Goal: Information Seeking & Learning: Learn about a topic

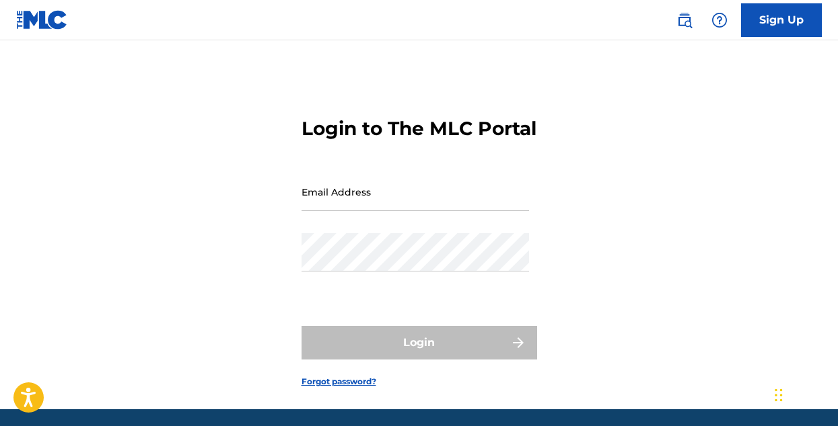
click at [337, 211] on input "Email Address" at bounding box center [414, 192] width 227 height 38
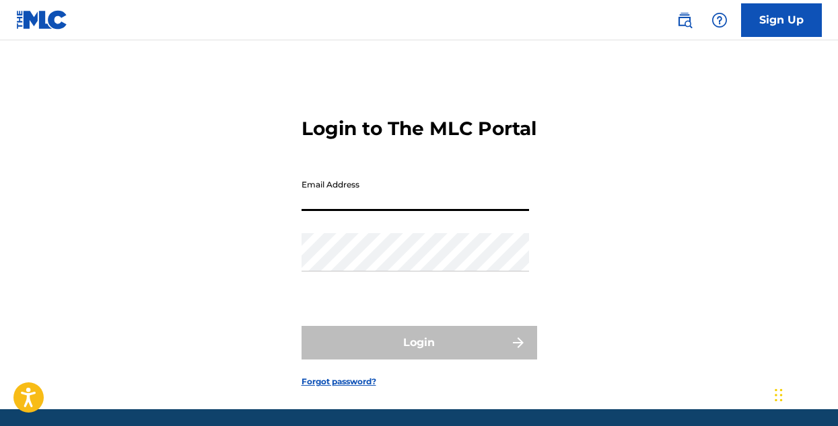
type input "[EMAIL_ADDRESS][DOMAIN_NAME]"
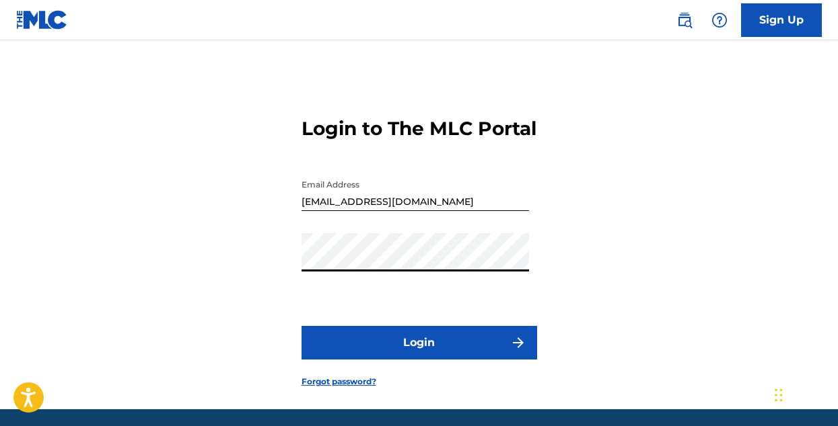
click at [470, 360] on button "Login" at bounding box center [418, 343] width 235 height 34
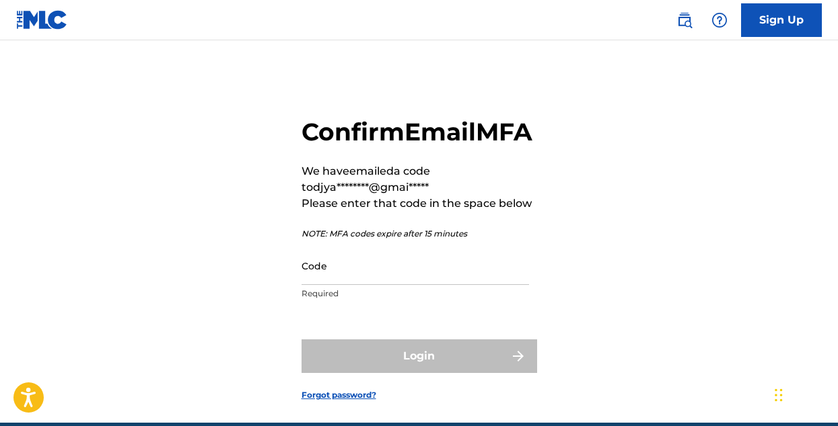
click at [335, 285] on input "Code" at bounding box center [414, 266] width 227 height 38
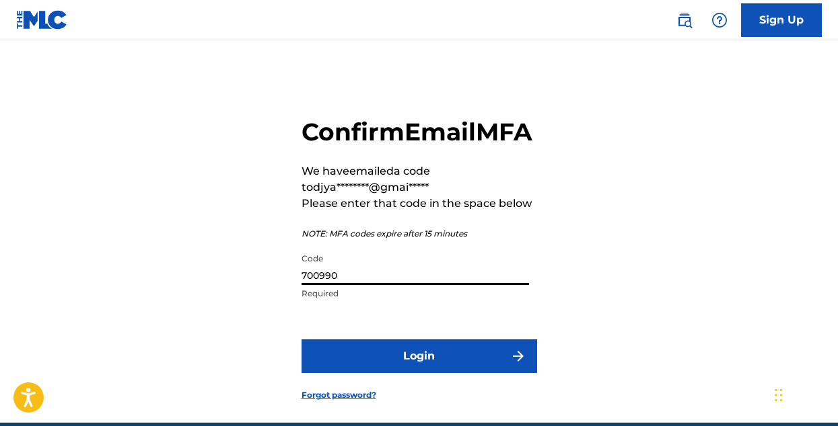
type input "700990"
click at [301, 340] on button "Login" at bounding box center [418, 357] width 235 height 34
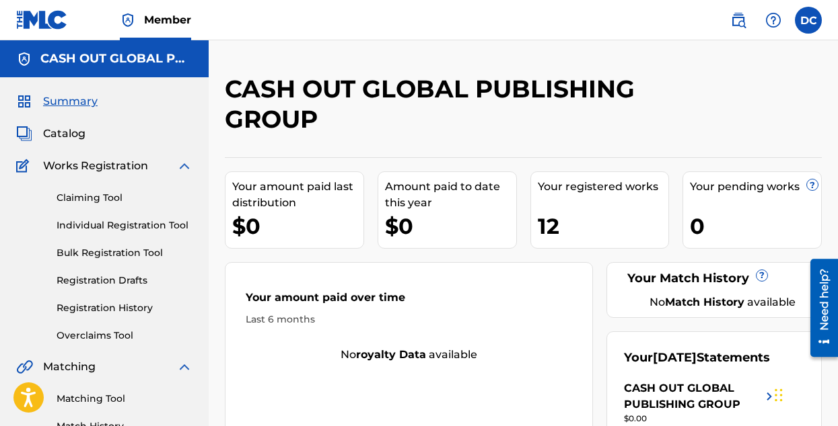
click at [57, 141] on span "Catalog" at bounding box center [64, 134] width 42 height 16
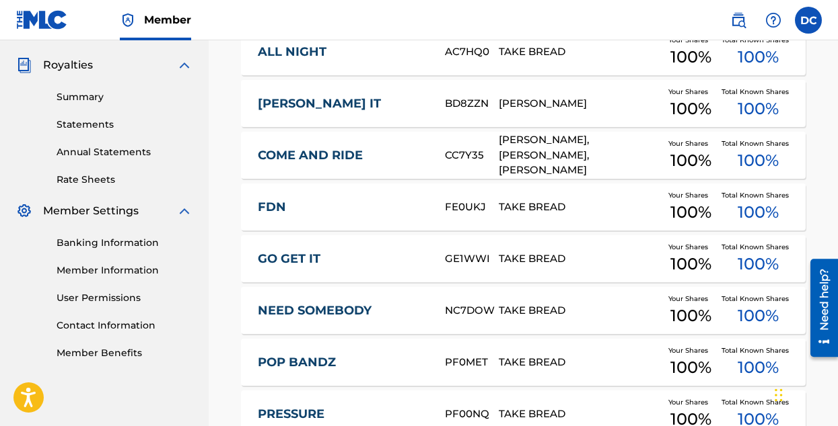
scroll to position [642, 0]
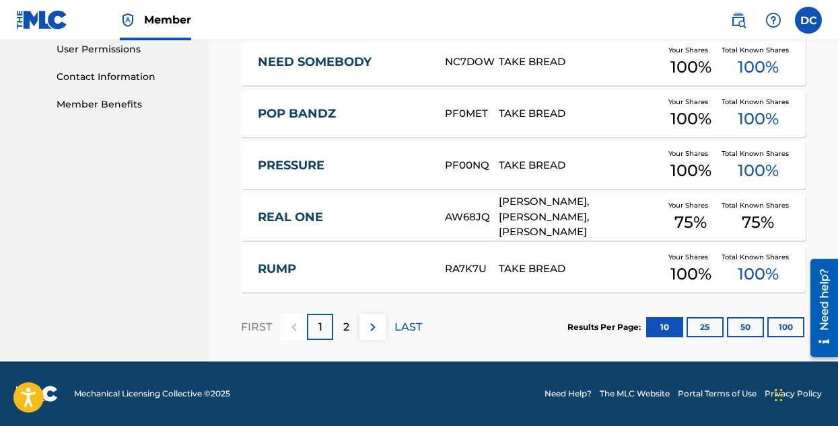
click at [374, 336] on button at bounding box center [372, 327] width 26 height 26
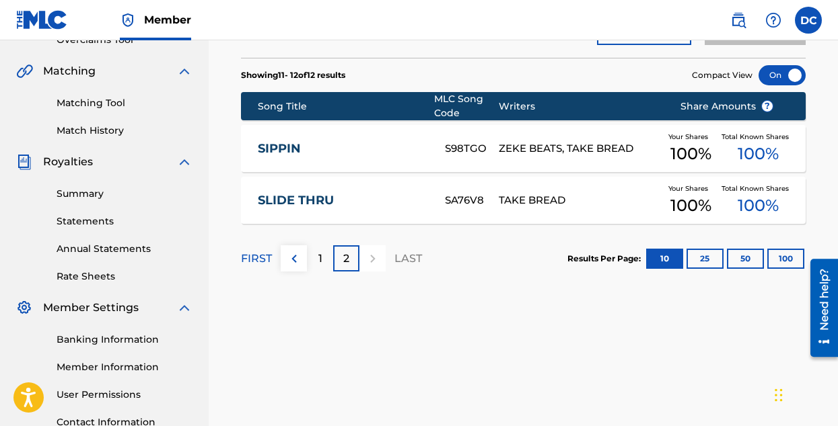
scroll to position [273, 0]
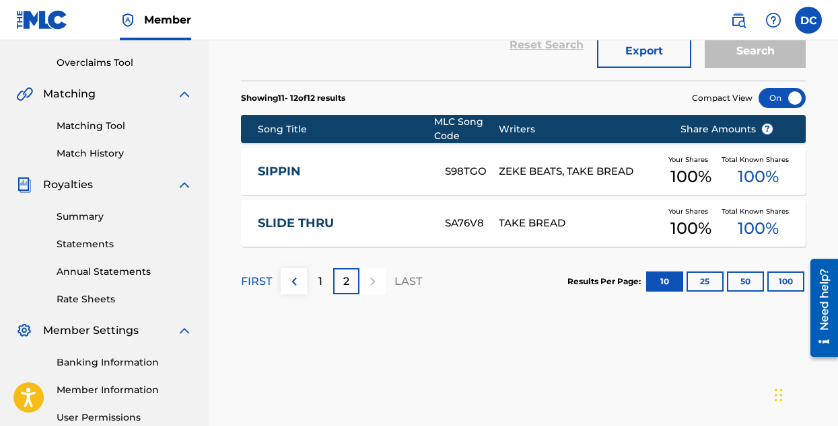
click at [293, 285] on img at bounding box center [294, 282] width 16 height 16
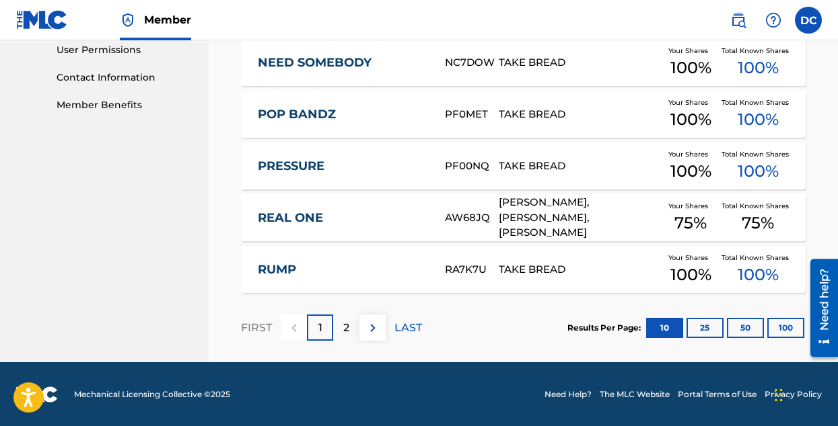
scroll to position [642, 0]
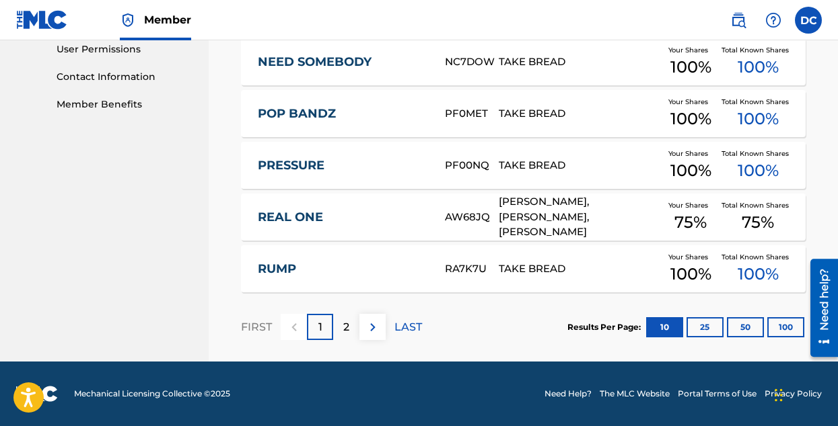
click at [535, 214] on div "[PERSON_NAME], [PERSON_NAME], [PERSON_NAME]" at bounding box center [578, 217] width 161 height 46
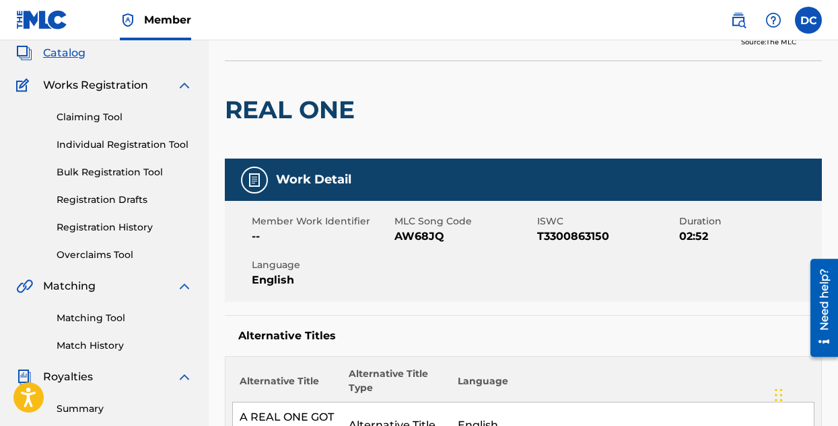
scroll to position [44, 0]
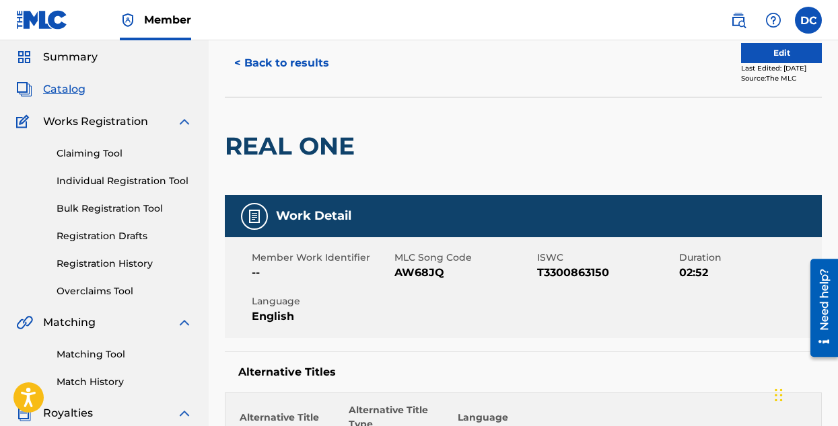
click at [65, 87] on span "Catalog" at bounding box center [64, 89] width 42 height 16
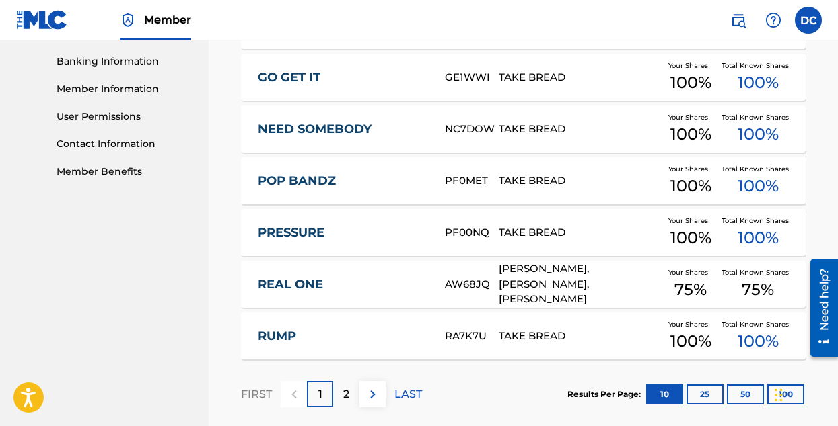
scroll to position [642, 0]
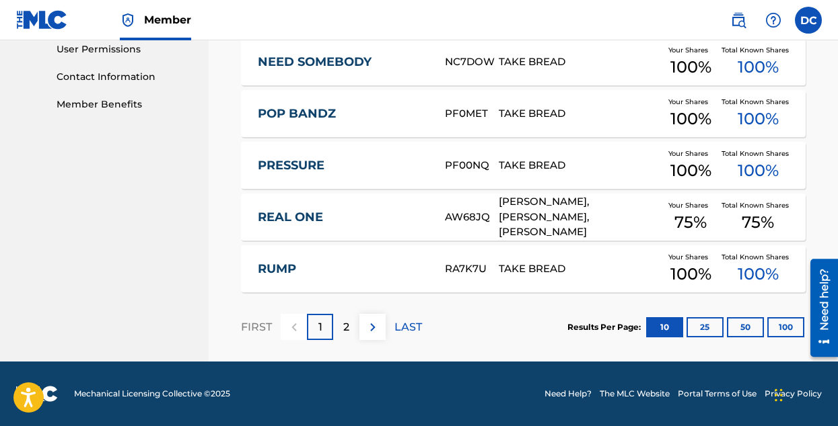
click at [347, 320] on p "2" at bounding box center [346, 328] width 6 height 16
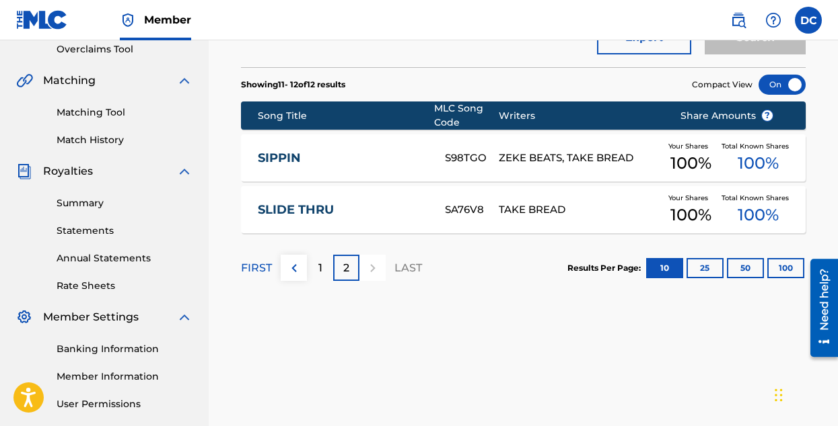
scroll to position [273, 0]
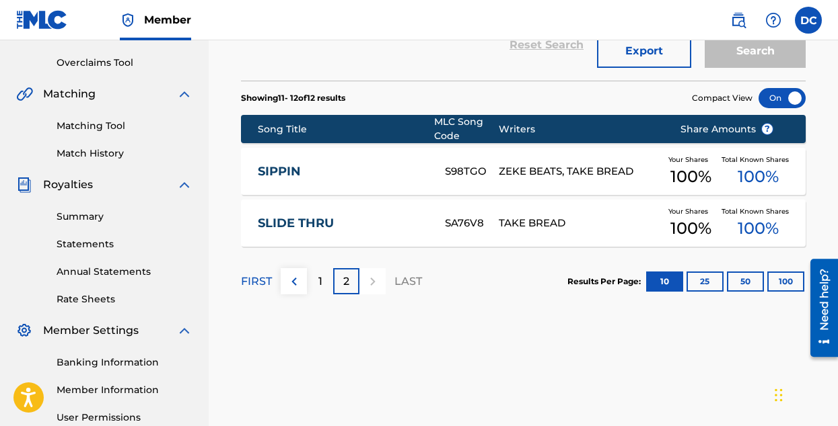
click at [297, 284] on img at bounding box center [294, 282] width 16 height 16
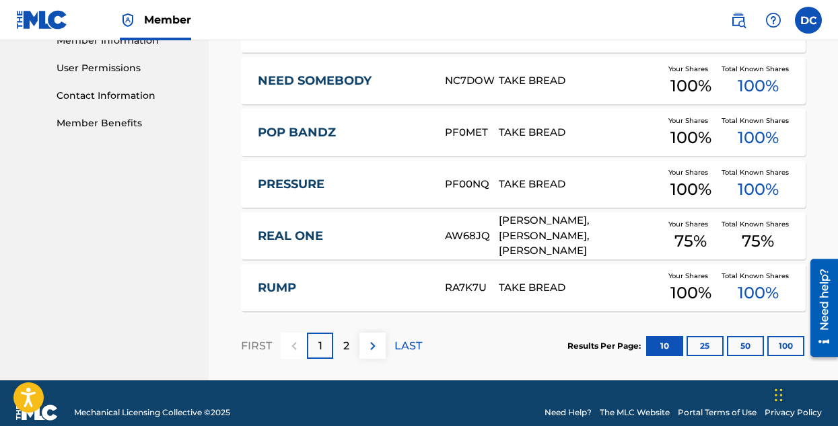
scroll to position [642, 0]
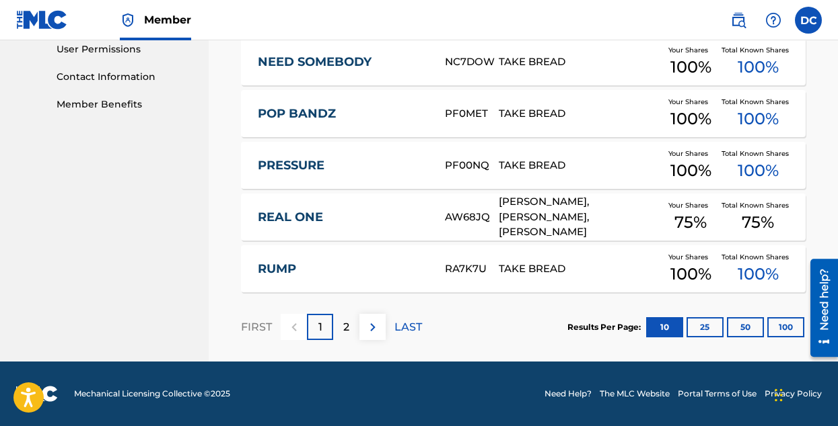
click at [341, 329] on div "2" at bounding box center [346, 327] width 26 height 26
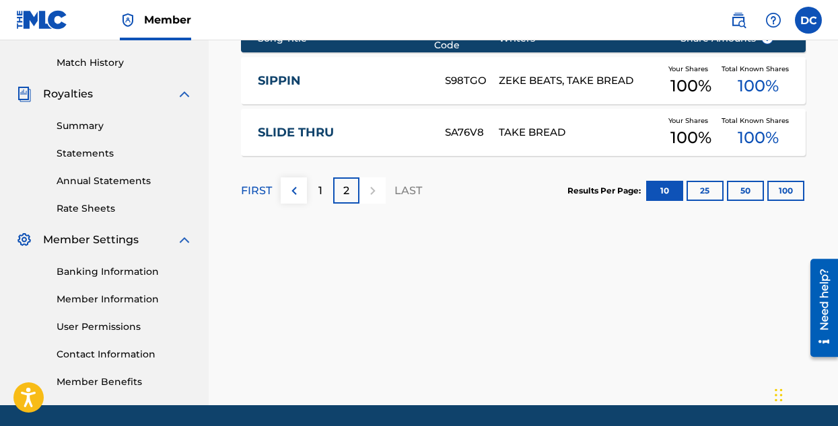
scroll to position [340, 0]
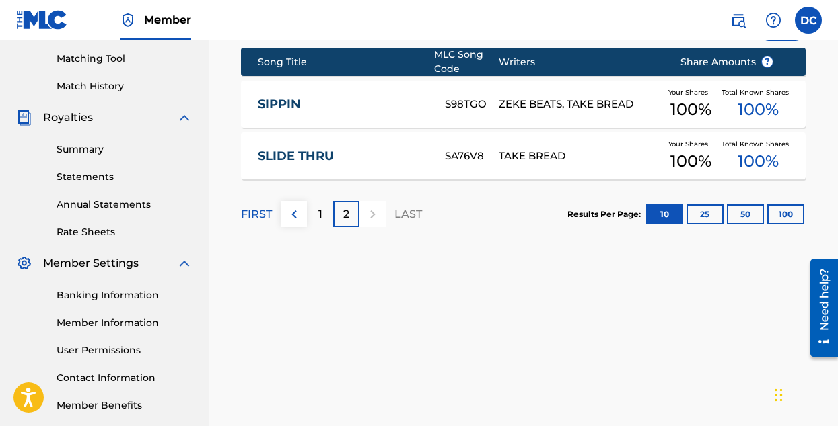
click at [546, 154] on div "TAKE BREAD" at bounding box center [578, 156] width 161 height 15
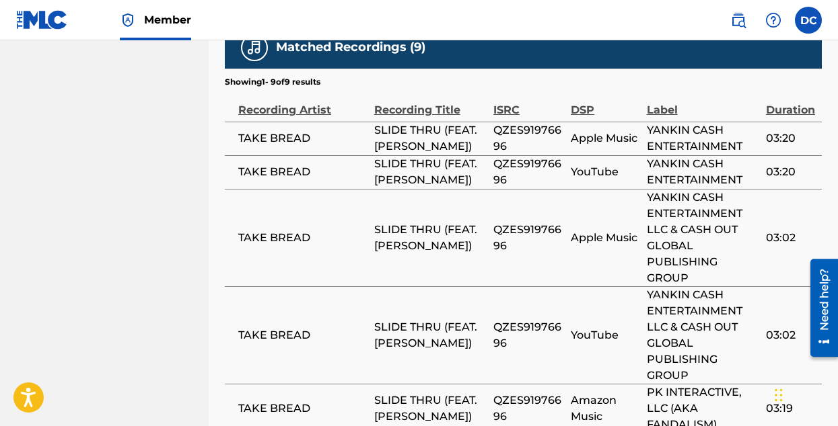
scroll to position [749, 0]
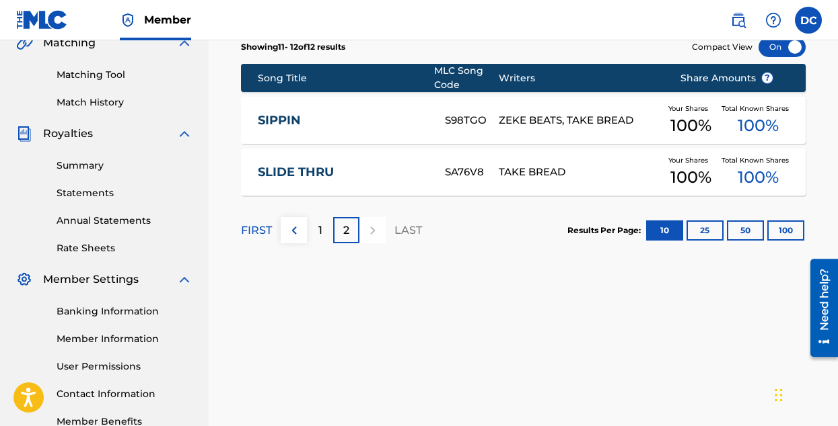
scroll to position [273, 0]
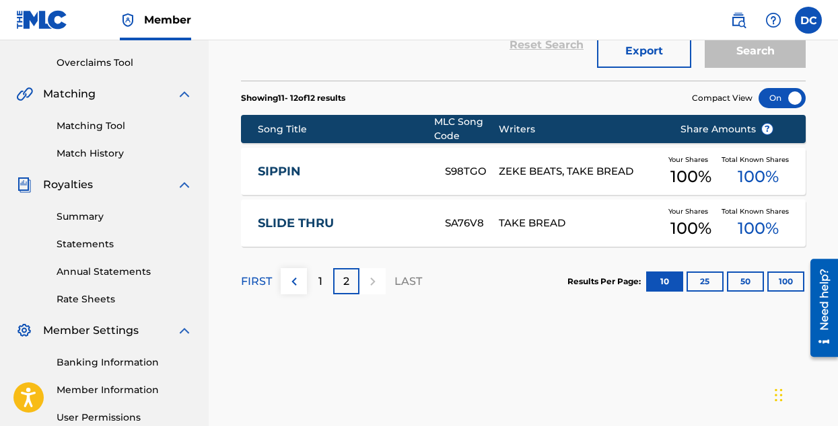
click at [519, 165] on div "ZEKE BEATS, TAKE BREAD" at bounding box center [578, 171] width 161 height 15
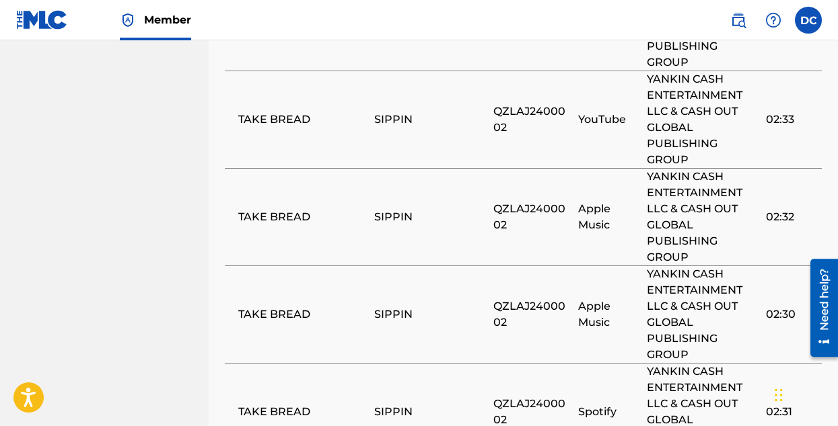
scroll to position [1076, 0]
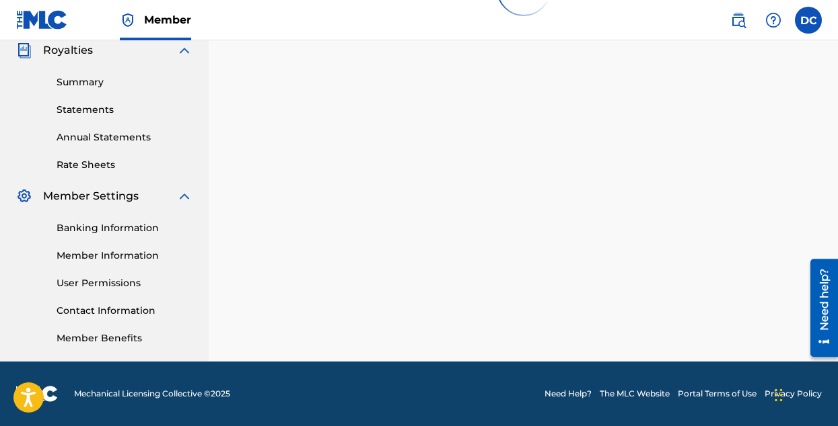
scroll to position [273, 0]
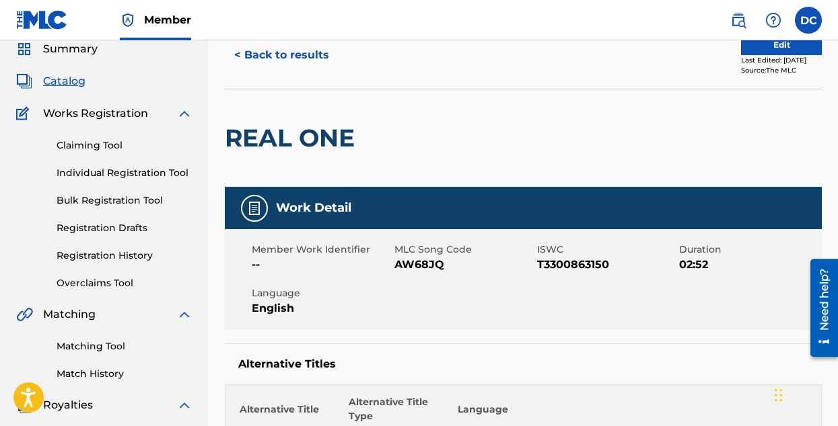
scroll to position [44, 0]
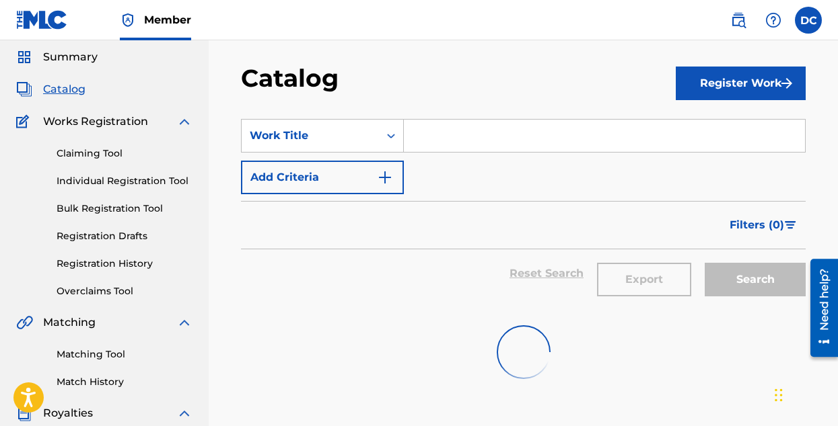
scroll to position [273, 0]
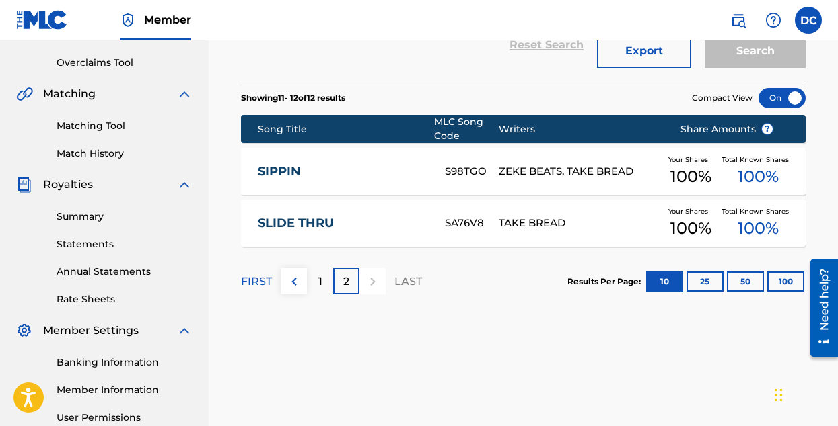
click at [326, 281] on div "1" at bounding box center [320, 281] width 26 height 26
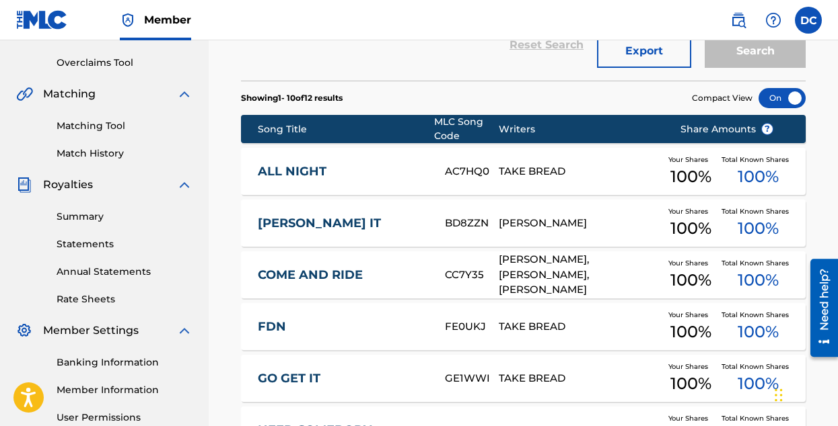
click at [501, 214] on div "[PERSON_NAME] IT BD8ZZN [PERSON_NAME] Your Shares 100 % Total Known Shares 100 %" at bounding box center [523, 223] width 564 height 47
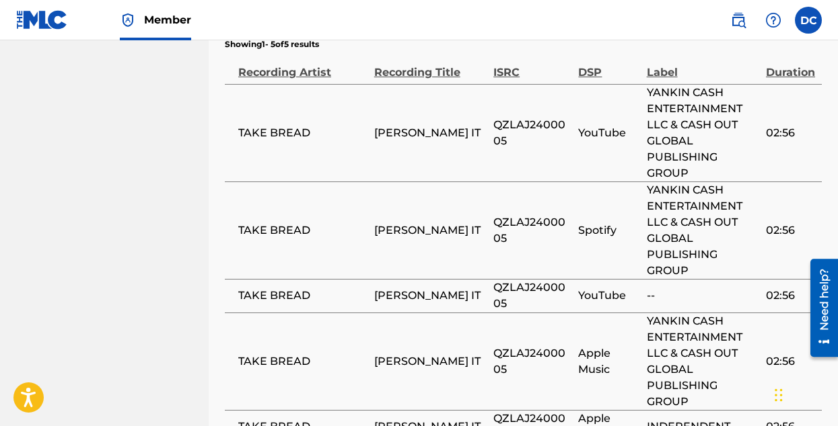
scroll to position [1009, 0]
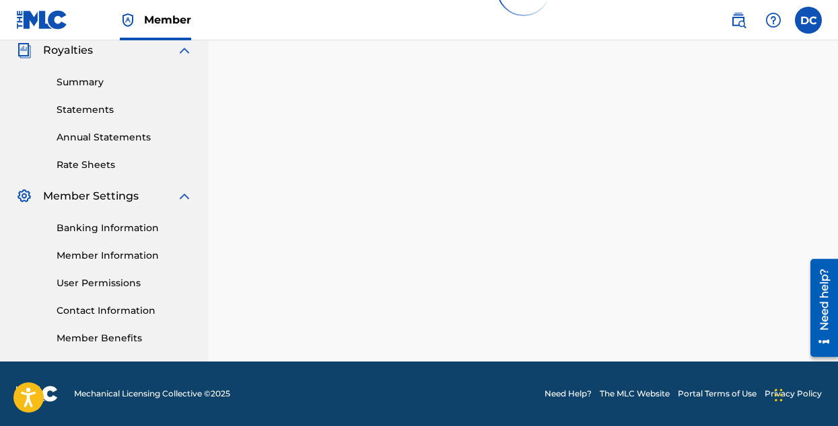
scroll to position [273, 0]
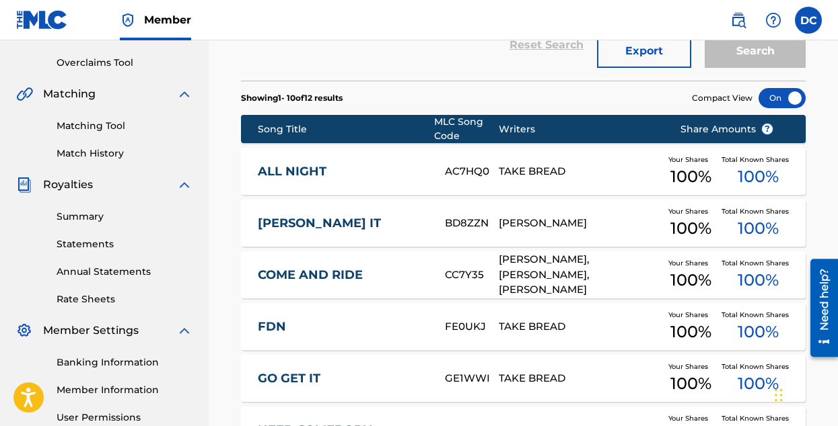
click at [455, 181] on div "ALL NIGHT AC7HQ0 TAKE BREAD Your Shares 100 % Total Known Shares 100 %" at bounding box center [523, 171] width 564 height 47
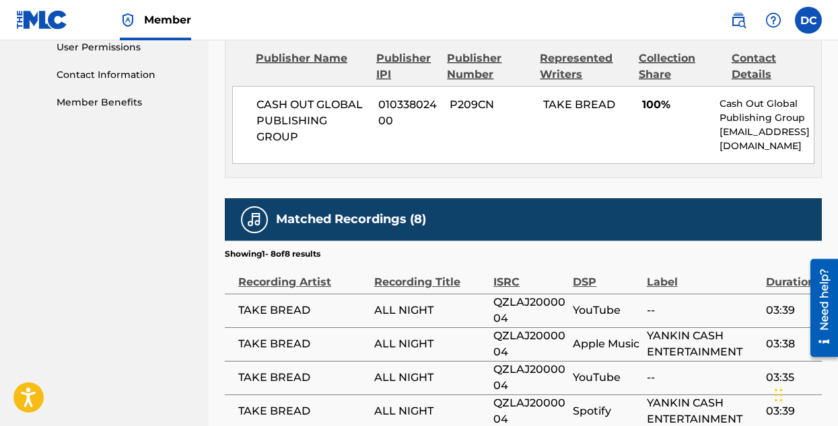
scroll to position [620, 0]
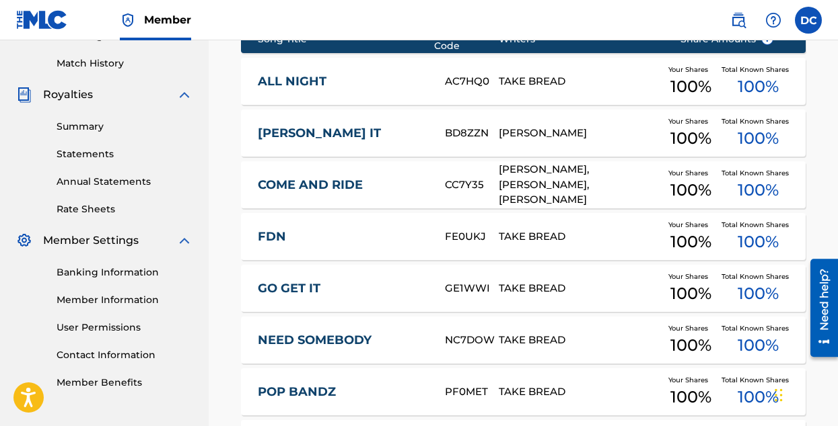
scroll to position [475, 0]
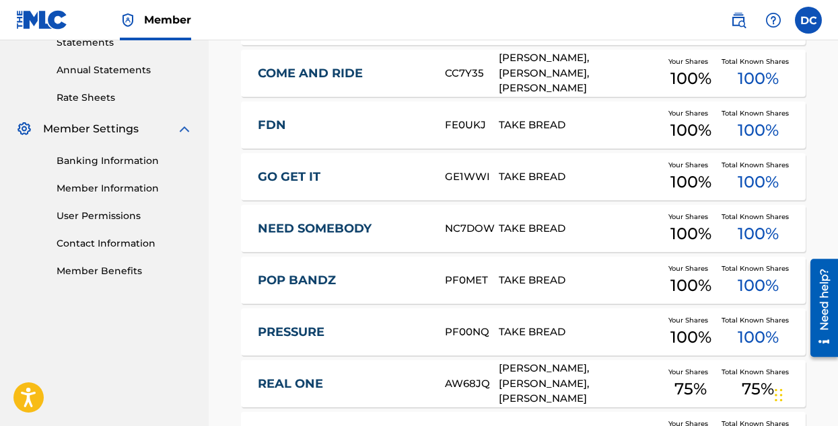
click at [465, 283] on div "PF0MET" at bounding box center [472, 280] width 54 height 15
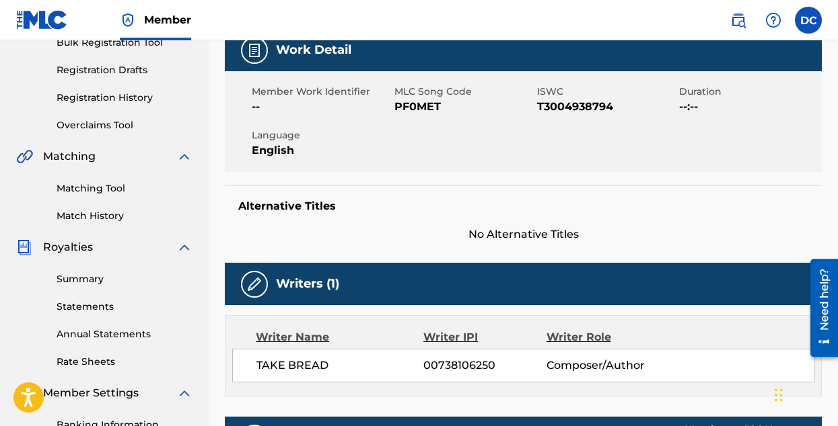
scroll to position [202, 0]
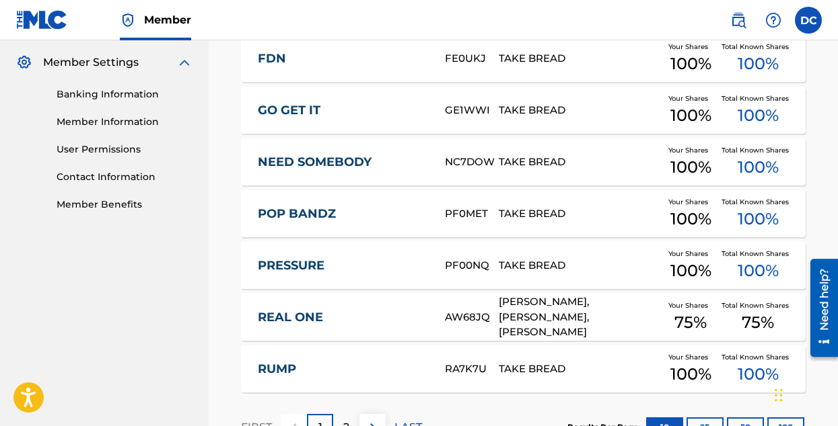
scroll to position [642, 0]
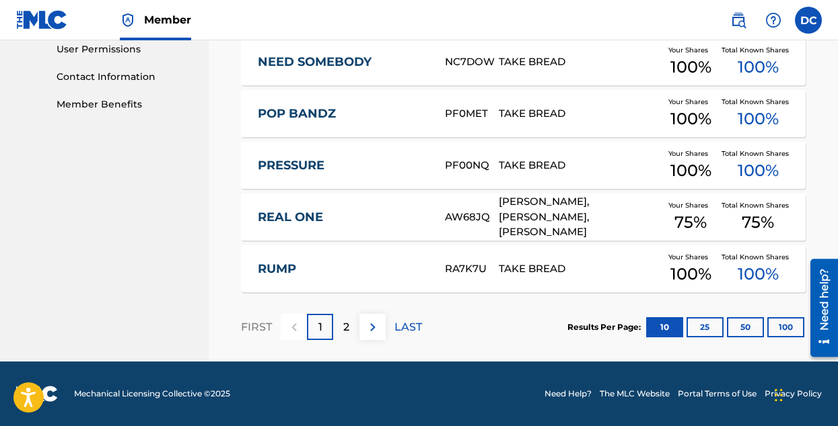
click at [305, 70] on div "NEED SOMEBODY NC7DOW TAKE BREAD Your Shares 100 % Total Known Shares 100 %" at bounding box center [523, 61] width 564 height 47
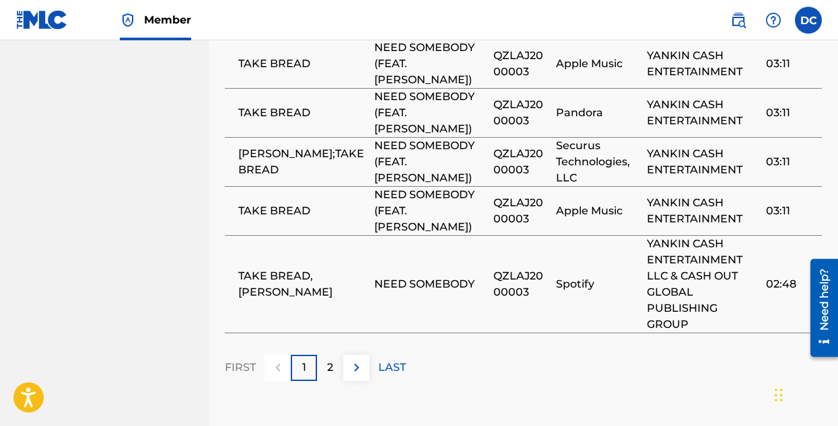
scroll to position [1211, 0]
click at [340, 367] on div "2" at bounding box center [330, 368] width 26 height 26
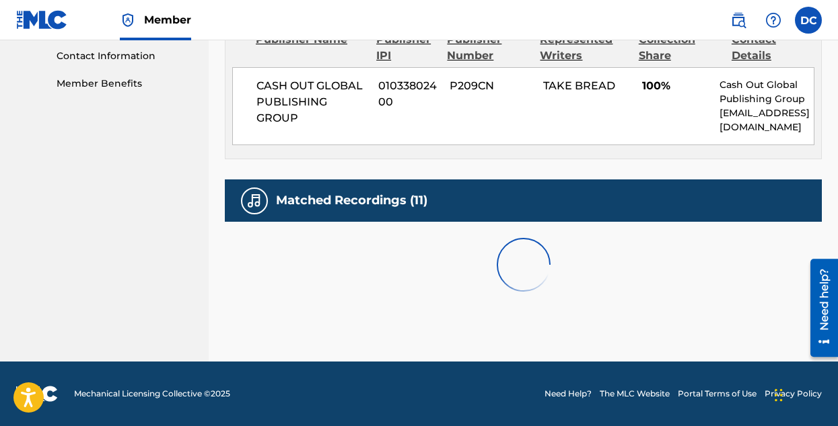
scroll to position [713, 0]
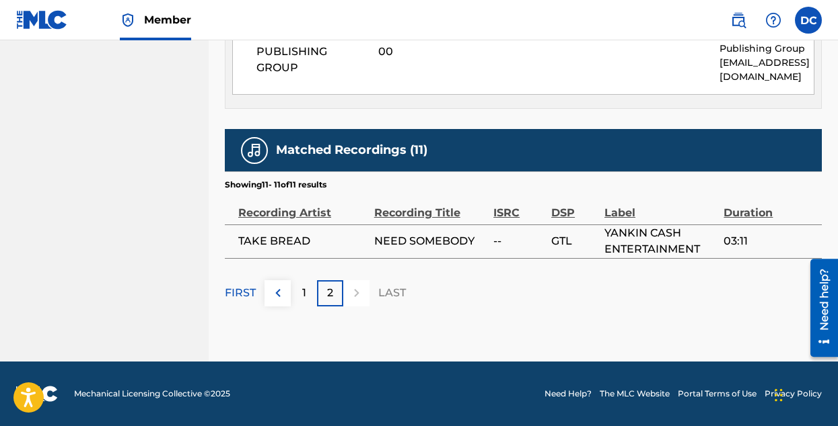
click at [295, 294] on div "1" at bounding box center [304, 294] width 26 height 26
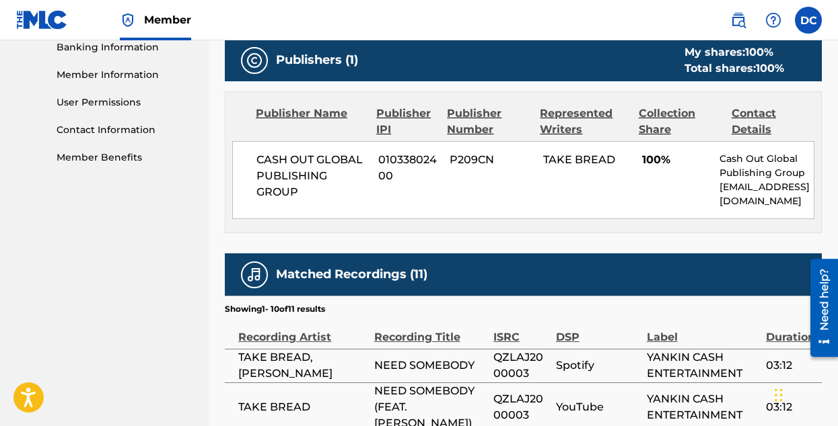
scroll to position [471, 0]
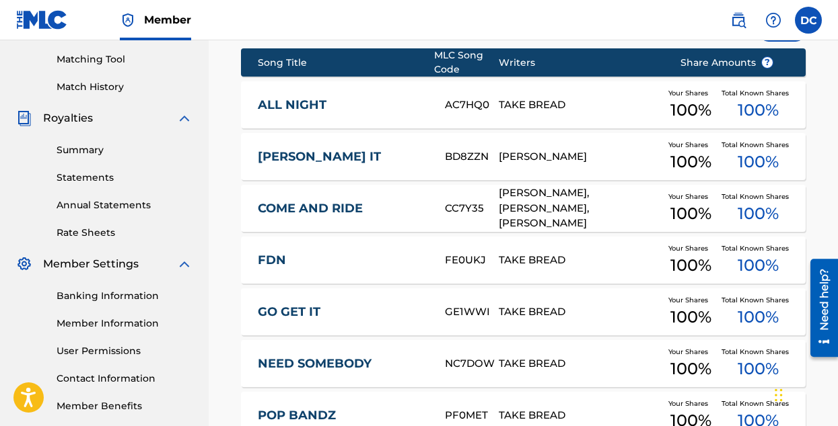
scroll to position [305, 0]
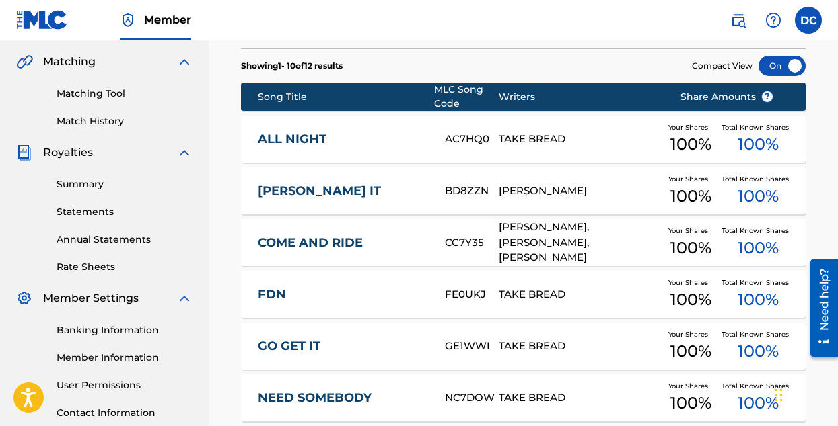
click at [507, 241] on div "[PERSON_NAME], [PERSON_NAME], [PERSON_NAME]" at bounding box center [578, 243] width 161 height 46
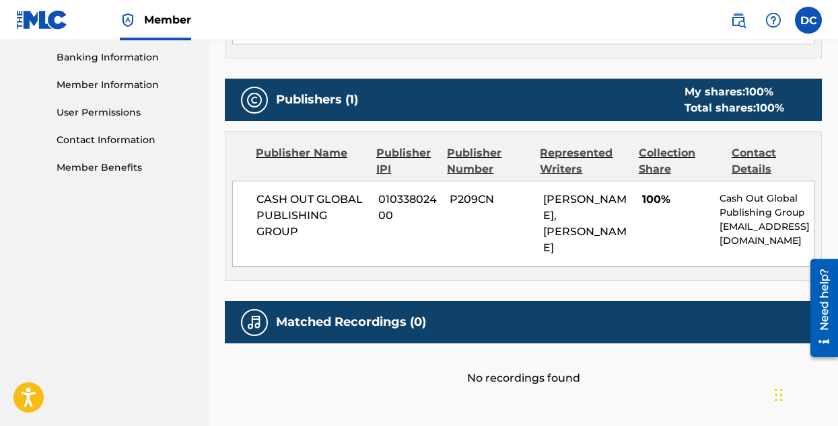
scroll to position [605, 0]
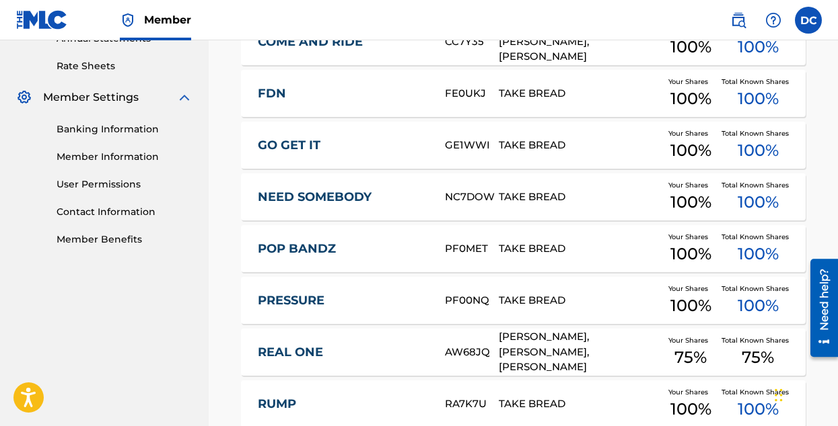
scroll to position [507, 0]
